Goal: Information Seeking & Learning: Learn about a topic

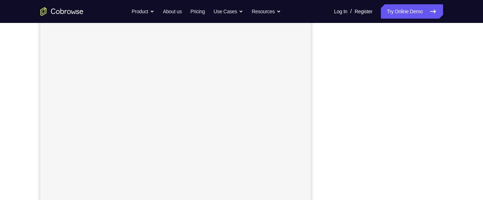
scroll to position [119, 0]
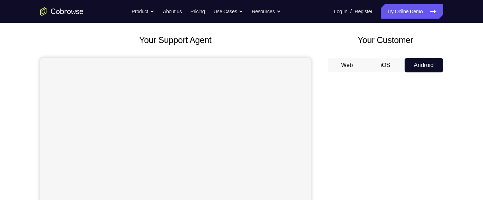
scroll to position [34, 0]
click at [383, 70] on button "iOS" at bounding box center [385, 66] width 38 height 14
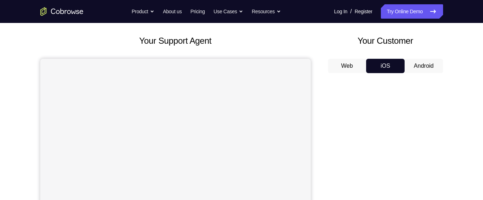
click at [419, 64] on button "Android" at bounding box center [423, 66] width 38 height 14
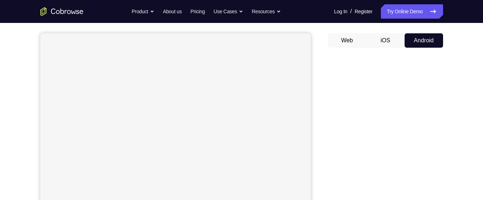
scroll to position [60, 0]
click at [351, 45] on button "Web" at bounding box center [347, 41] width 38 height 14
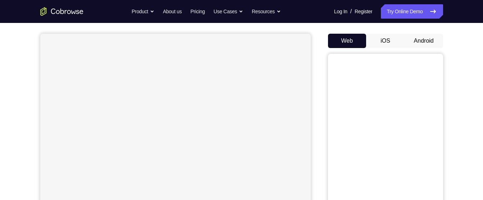
click at [428, 41] on button "Android" at bounding box center [423, 41] width 38 height 14
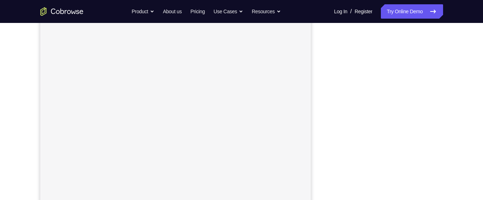
scroll to position [128, 0]
